Goal: Transaction & Acquisition: Purchase product/service

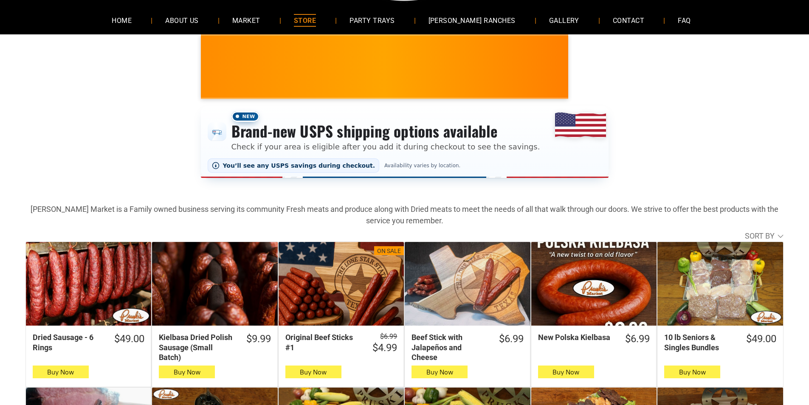
scroll to position [85, 0]
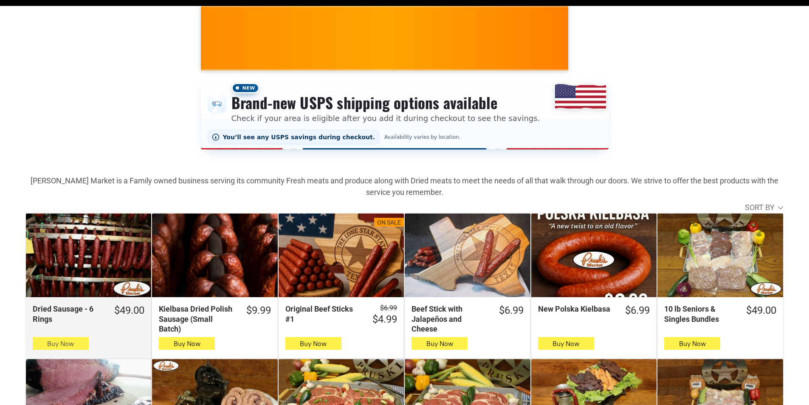
click at [66, 349] on span "button" at bounding box center [60, 343] width 12 height 12
click at [47, 345] on span "Buy Now" at bounding box center [60, 344] width 27 height 8
click at [75, 341] on button "Buy Now" at bounding box center [61, 343] width 56 height 13
